Goal: Transaction & Acquisition: Purchase product/service

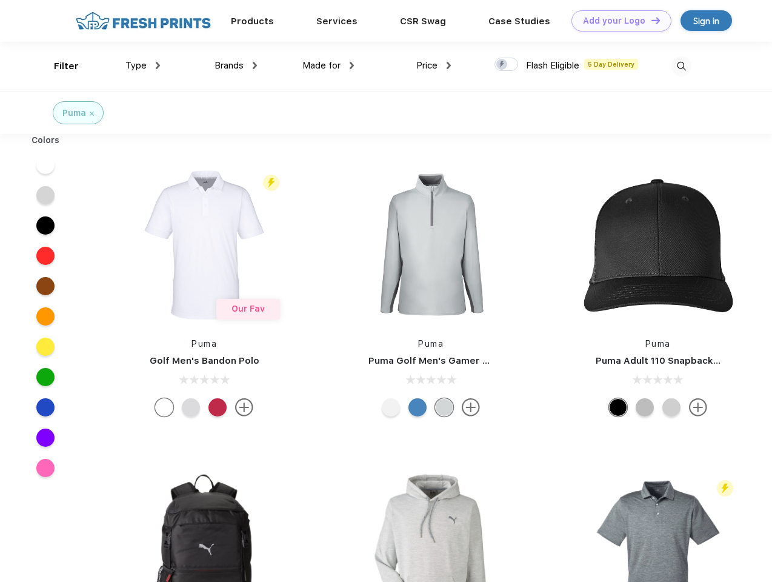
click at [617, 21] on link "Add your Logo Design Tool" at bounding box center [621, 20] width 100 height 21
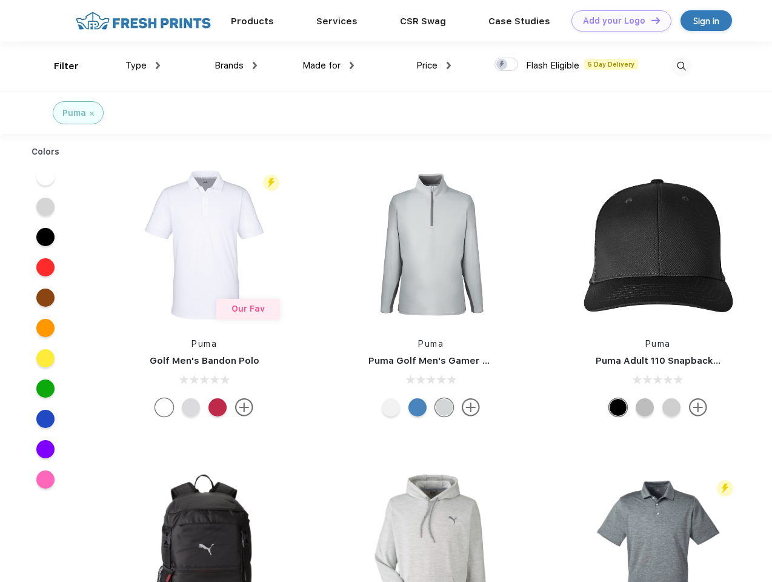
click at [0, 0] on div "Design Tool" at bounding box center [0, 0] width 0 height 0
click at [650, 20] on link "Add your Logo Design Tool" at bounding box center [621, 20] width 100 height 21
click at [58, 66] on div "Filter" at bounding box center [66, 66] width 25 height 14
click at [143, 65] on span "Type" at bounding box center [135, 65] width 21 height 11
click at [236, 65] on span "Brands" at bounding box center [228, 65] width 29 height 11
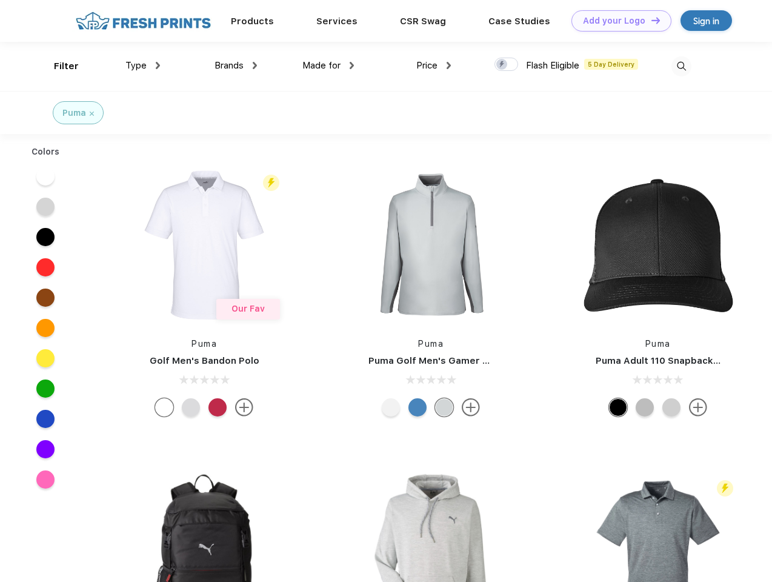
click at [328, 65] on span "Made for" at bounding box center [321, 65] width 38 height 11
click at [434, 65] on span "Price" at bounding box center [426, 65] width 21 height 11
click at [506, 65] on div at bounding box center [506, 64] width 24 height 13
click at [502, 65] on input "checkbox" at bounding box center [498, 61] width 8 height 8
click at [681, 66] on img at bounding box center [681, 66] width 20 height 20
